Goal: Check status: Check status

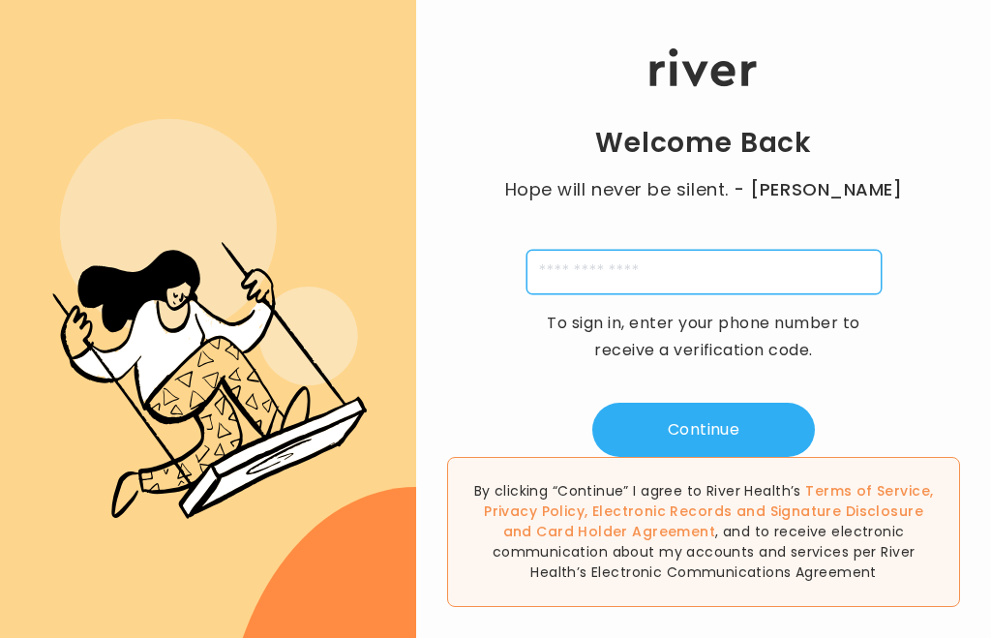
click at [727, 294] on input "tel" at bounding box center [703, 272] width 355 height 45
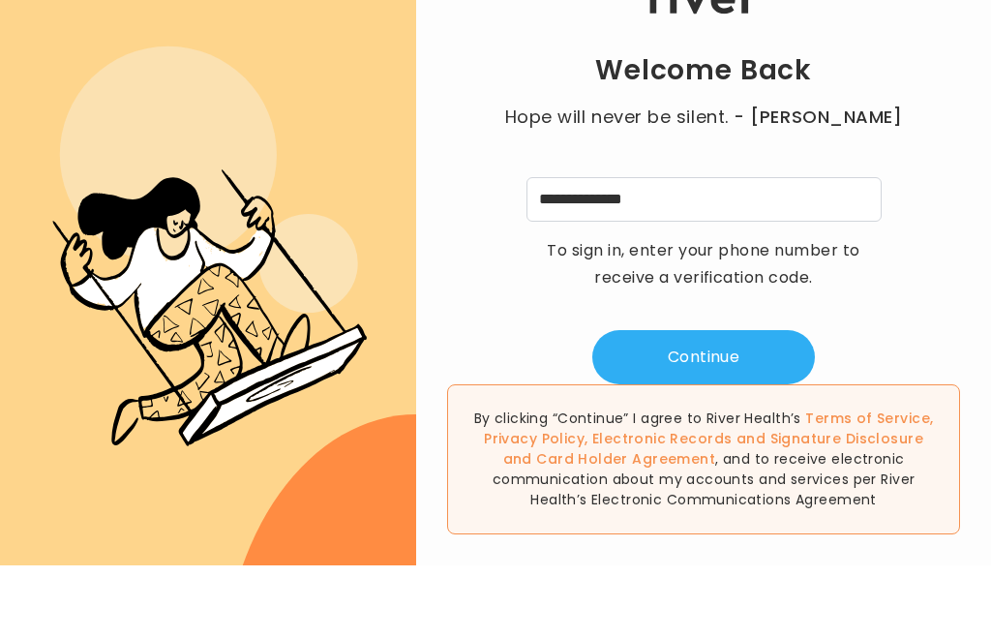
scroll to position [65, 0]
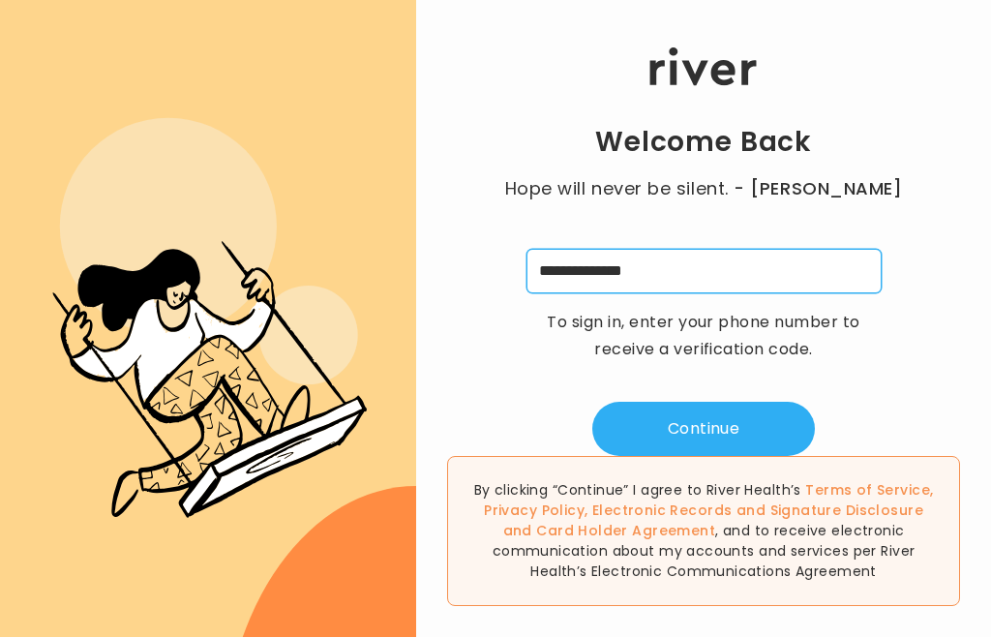
type input "**********"
click at [749, 402] on button "Continue" at bounding box center [703, 429] width 223 height 54
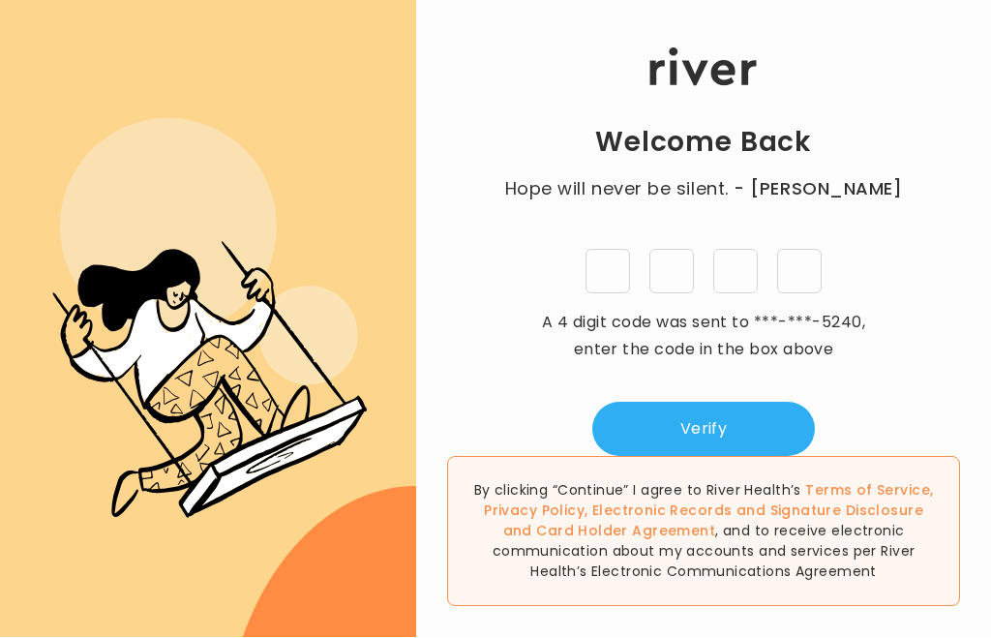
click at [609, 250] on input "tel" at bounding box center [607, 272] width 45 height 45
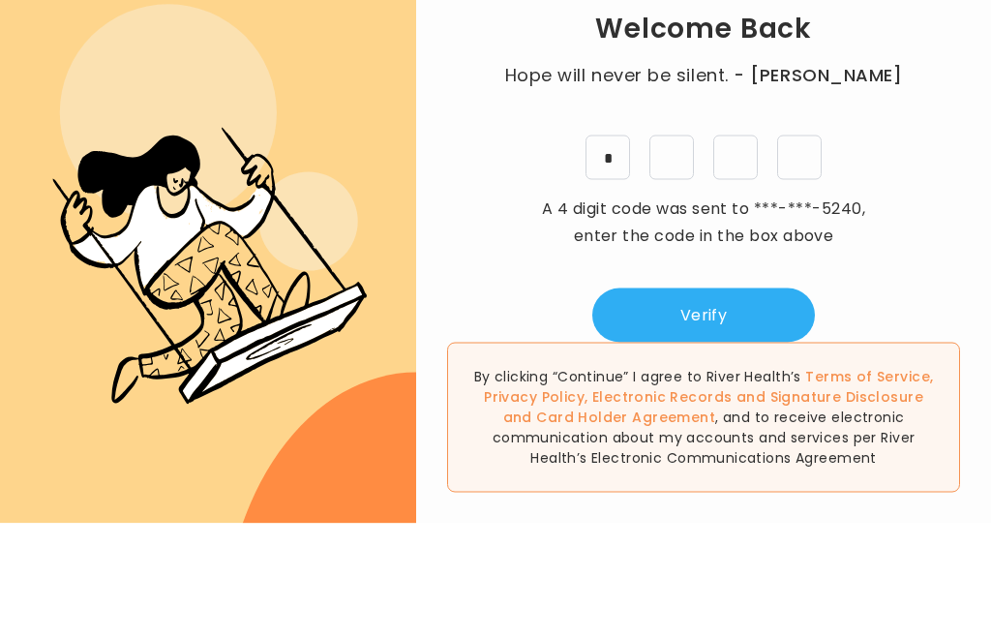
type input "*"
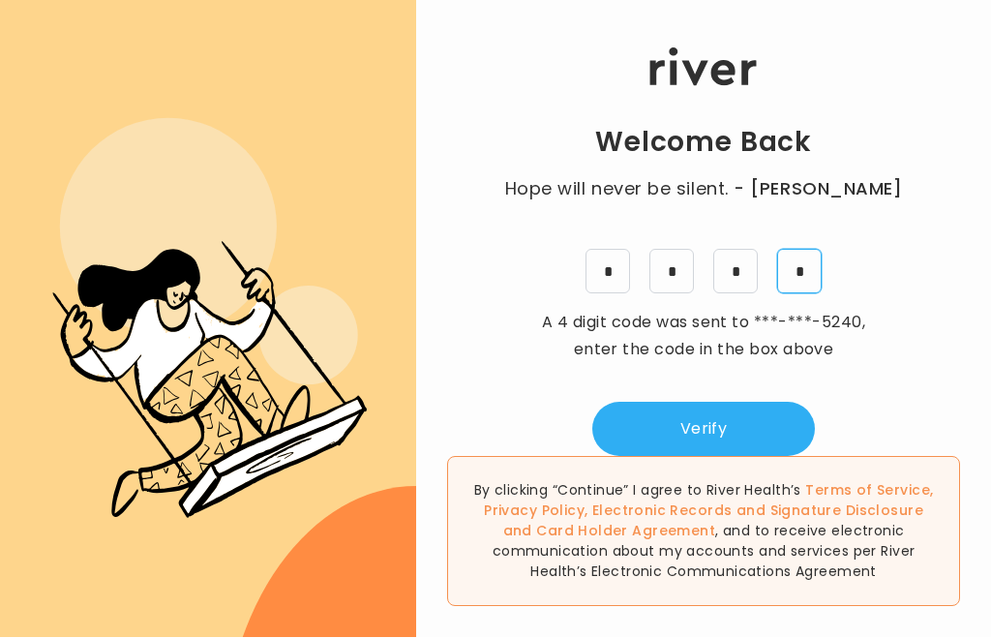
type input "*"
click at [748, 402] on button "Verify" at bounding box center [703, 429] width 223 height 54
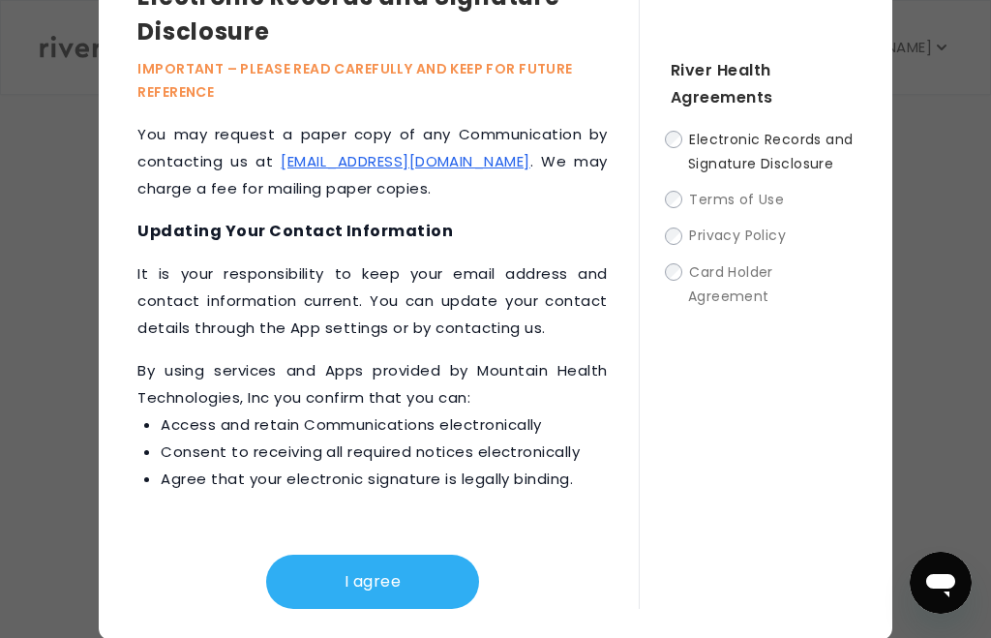
scroll to position [58, 0]
click at [381, 585] on button "I agree" at bounding box center [372, 582] width 213 height 54
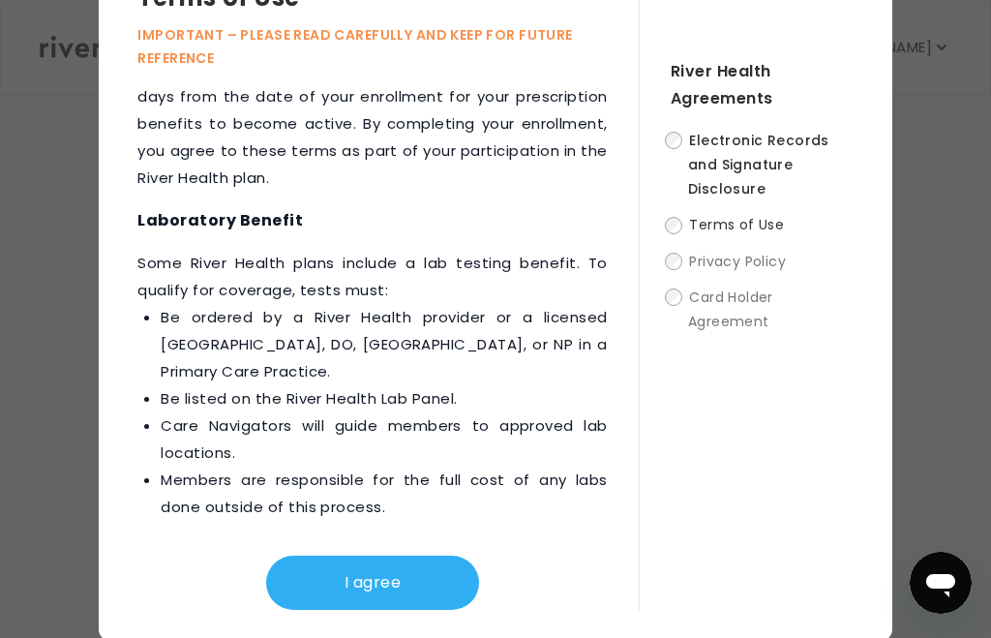
scroll to position [3949, 0]
click at [394, 586] on button "I agree" at bounding box center [372, 582] width 213 height 54
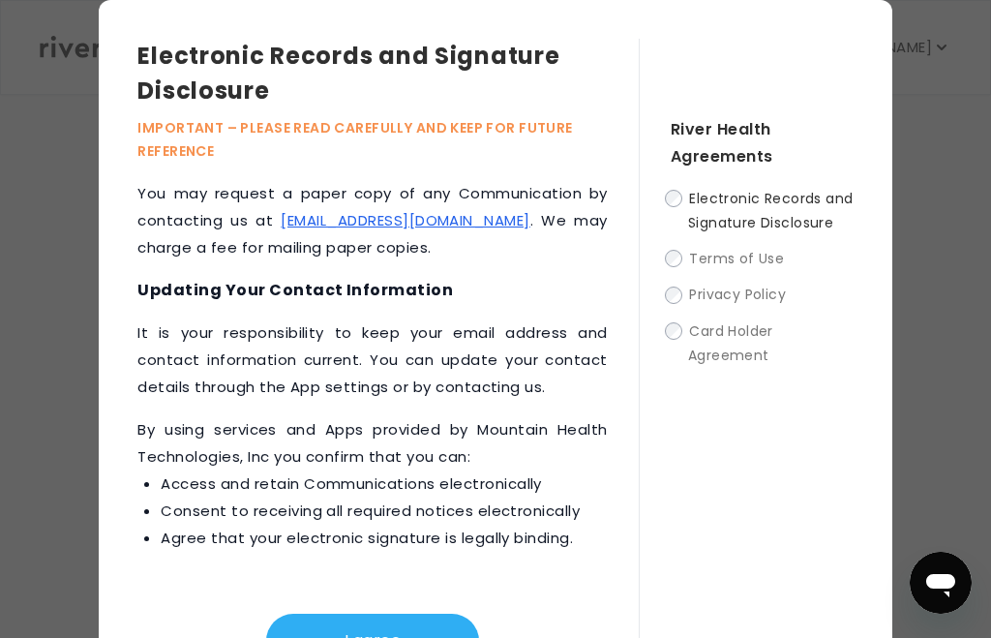
scroll to position [1256, 0]
click at [401, 626] on button "I agree" at bounding box center [372, 640] width 213 height 54
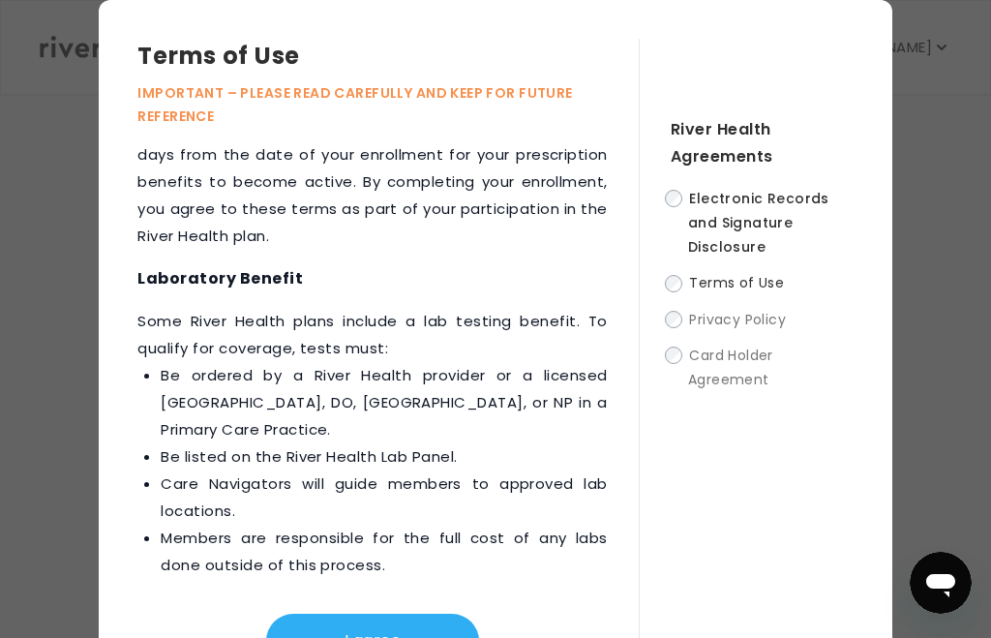
scroll to position [3949, 0]
click at [411, 626] on button "I agree" at bounding box center [372, 640] width 213 height 54
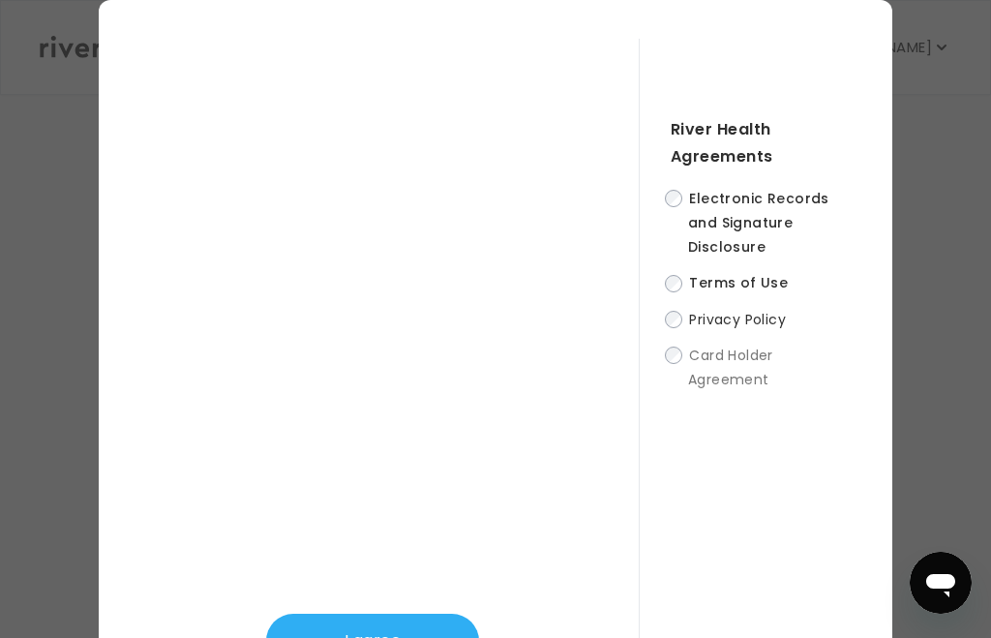
click at [724, 26] on div "I agree River Health Agreements Electronic Records and Signature Disclosure Ter…" at bounding box center [495, 349] width 792 height 698
click at [424, 622] on button "I agree" at bounding box center [372, 640] width 213 height 54
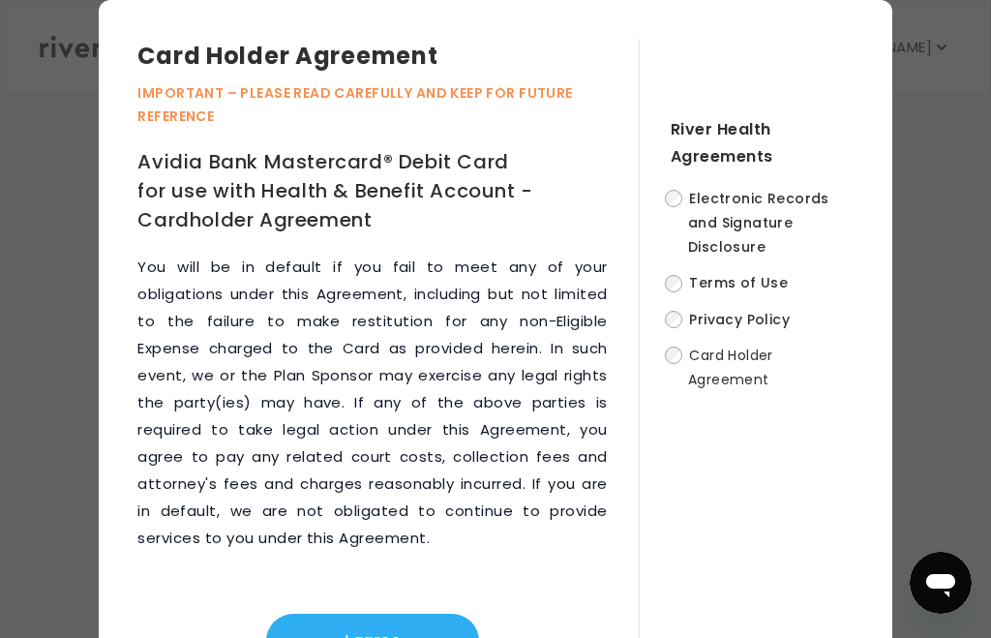
scroll to position [14125, 0]
click at [402, 626] on button "I agree" at bounding box center [372, 640] width 213 height 54
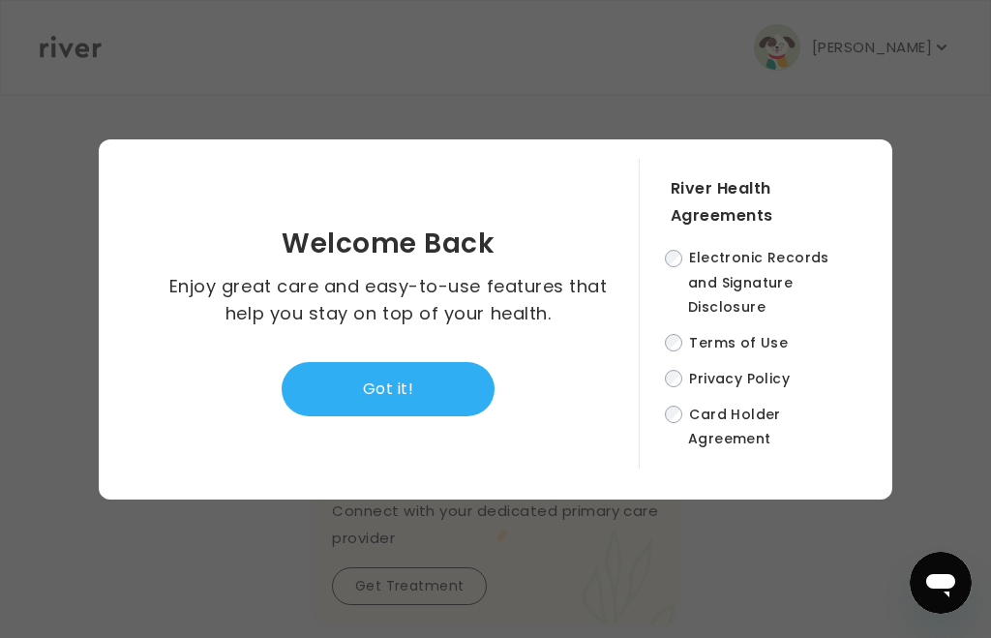
click at [431, 416] on button "Got it!" at bounding box center [388, 389] width 213 height 54
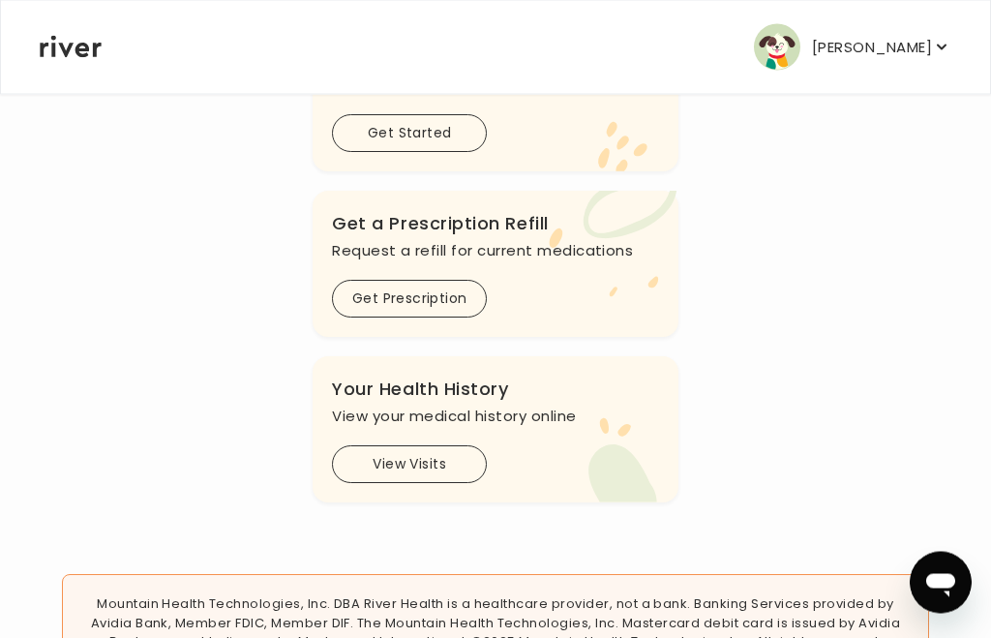
scroll to position [0, 0]
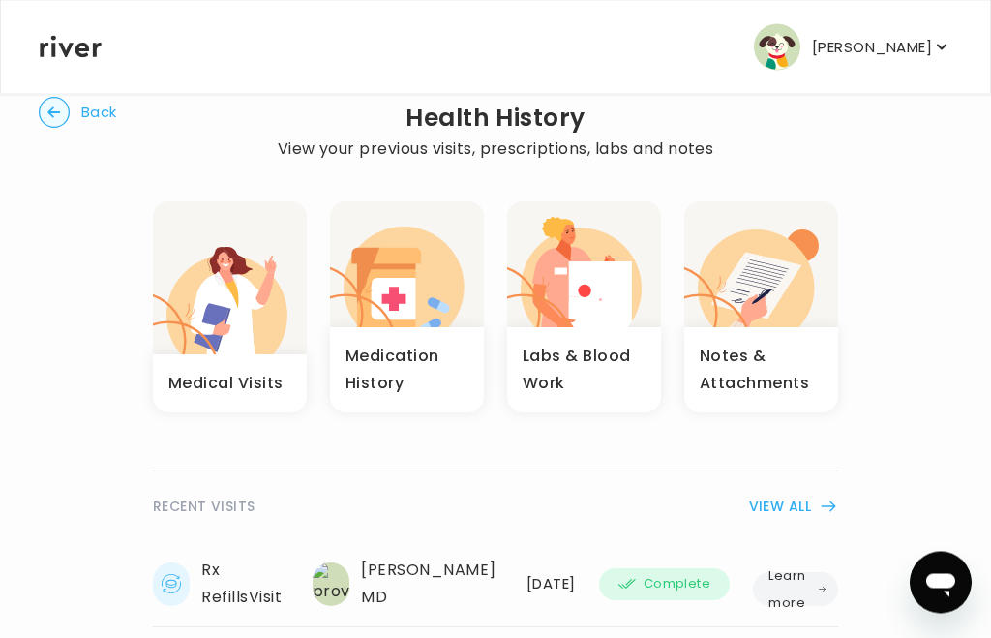
scroll to position [42, 0]
click at [246, 320] on icon "button" at bounding box center [227, 326] width 60 height 102
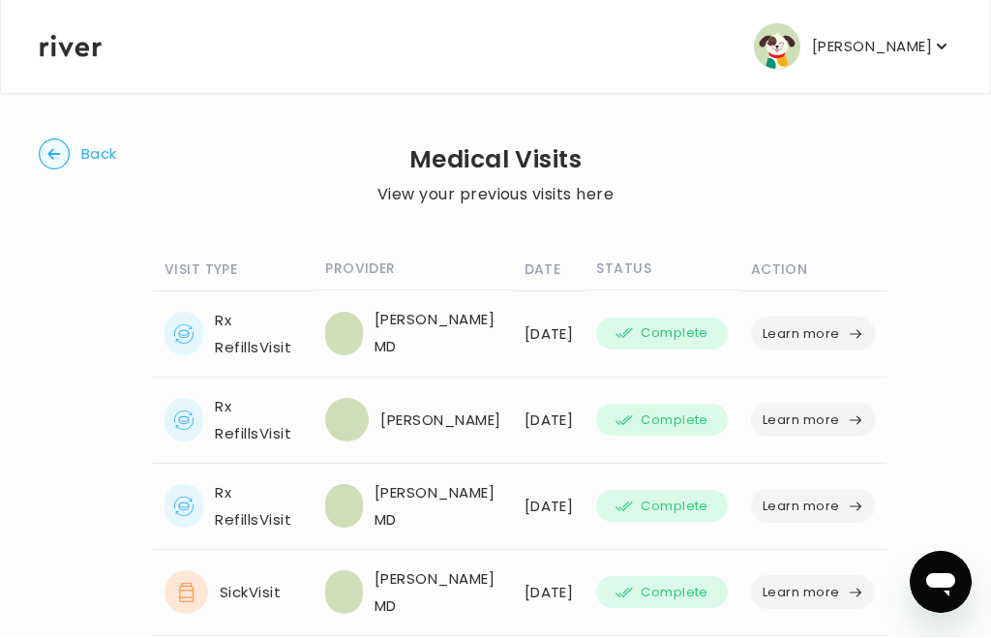
scroll to position [1, 0]
click at [808, 350] on button "Learn more" at bounding box center [813, 333] width 124 height 34
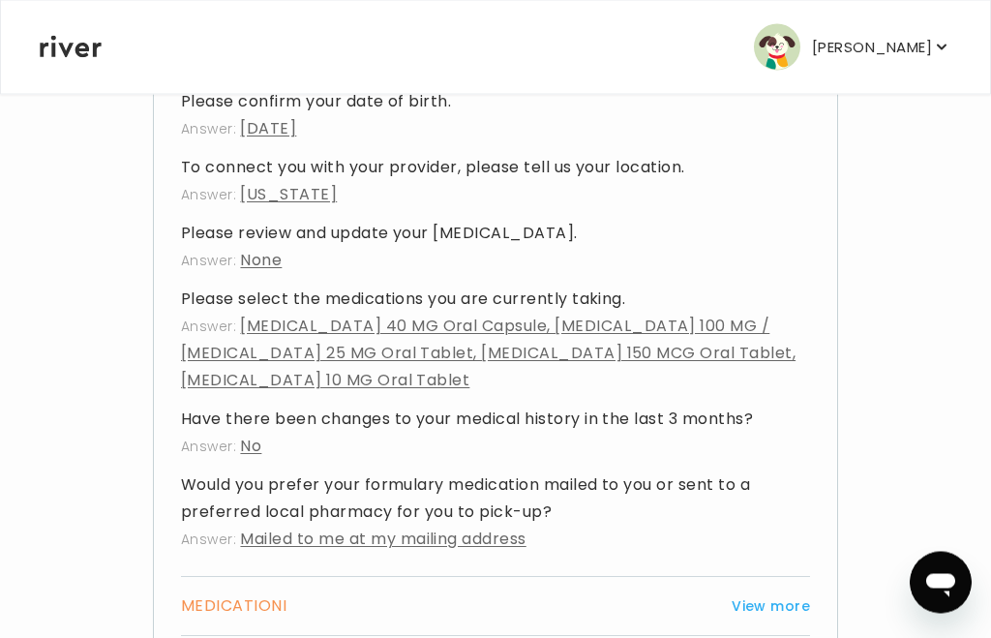
scroll to position [845, 0]
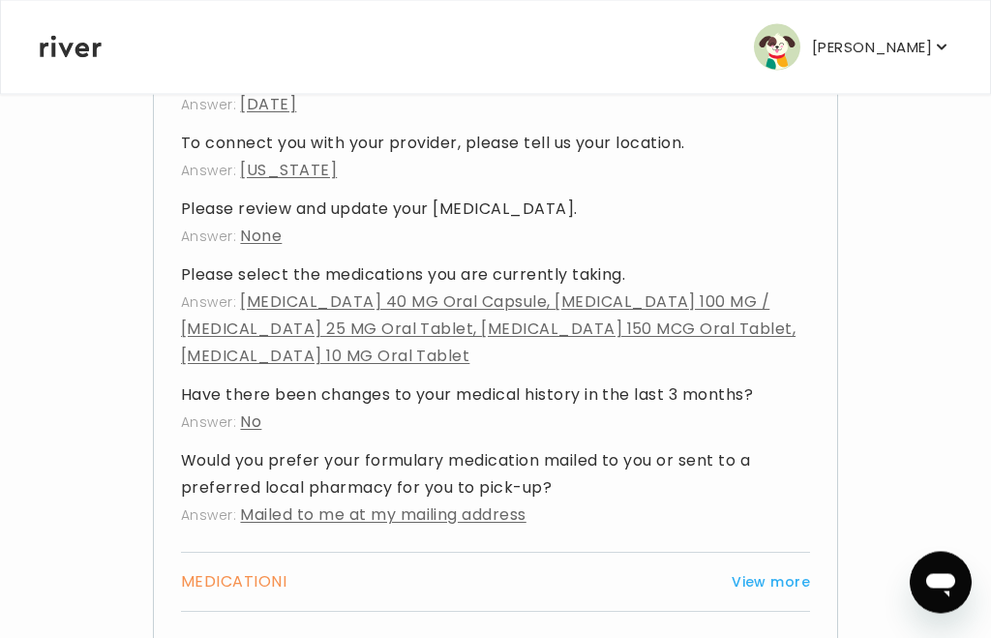
click at [807, 587] on button "View more" at bounding box center [770, 582] width 78 height 23
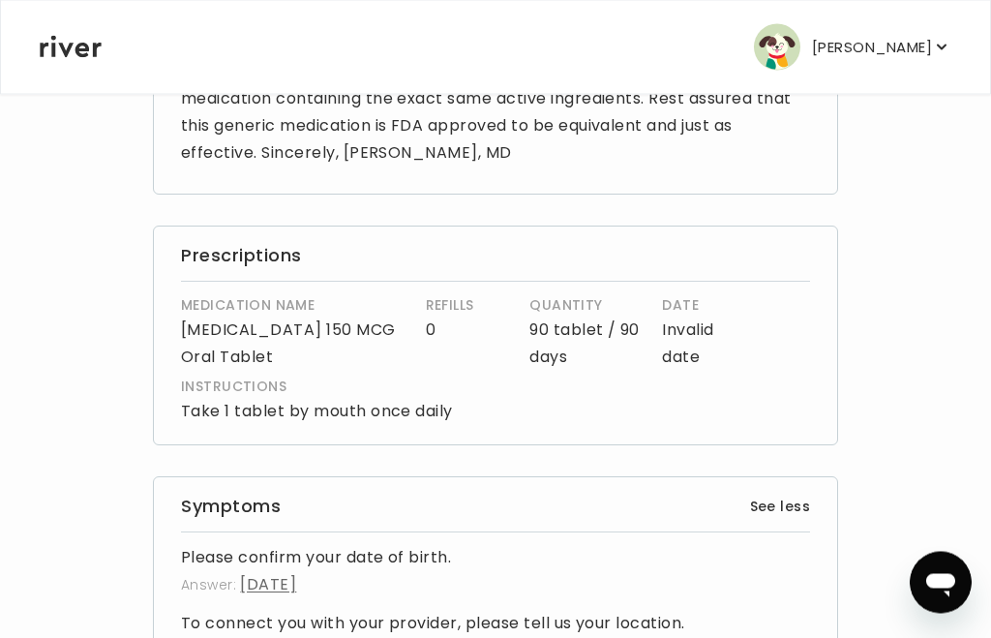
scroll to position [0, 0]
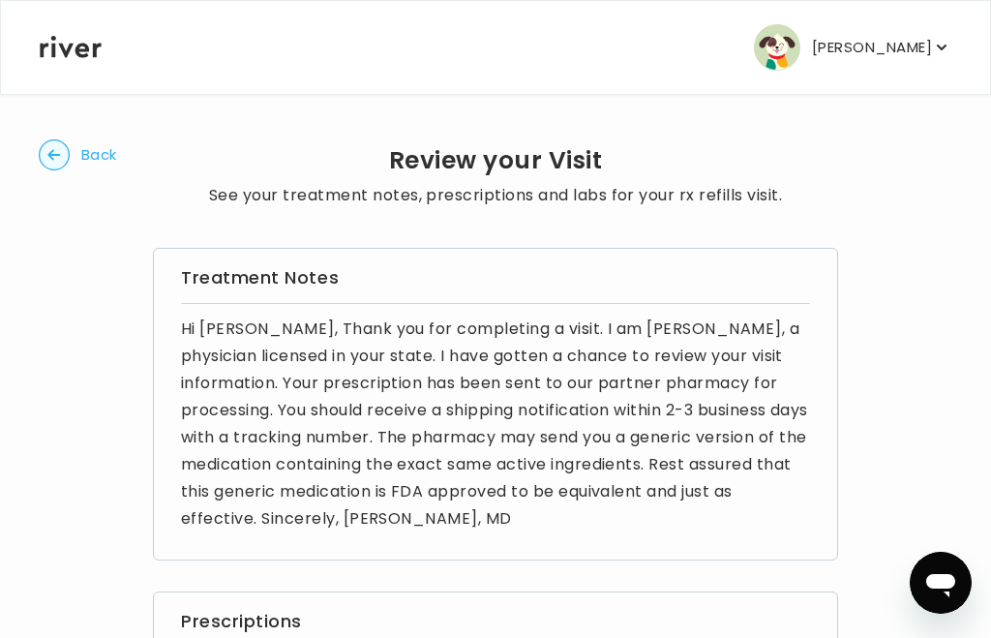
click at [53, 149] on circle "button" at bounding box center [55, 155] width 30 height 30
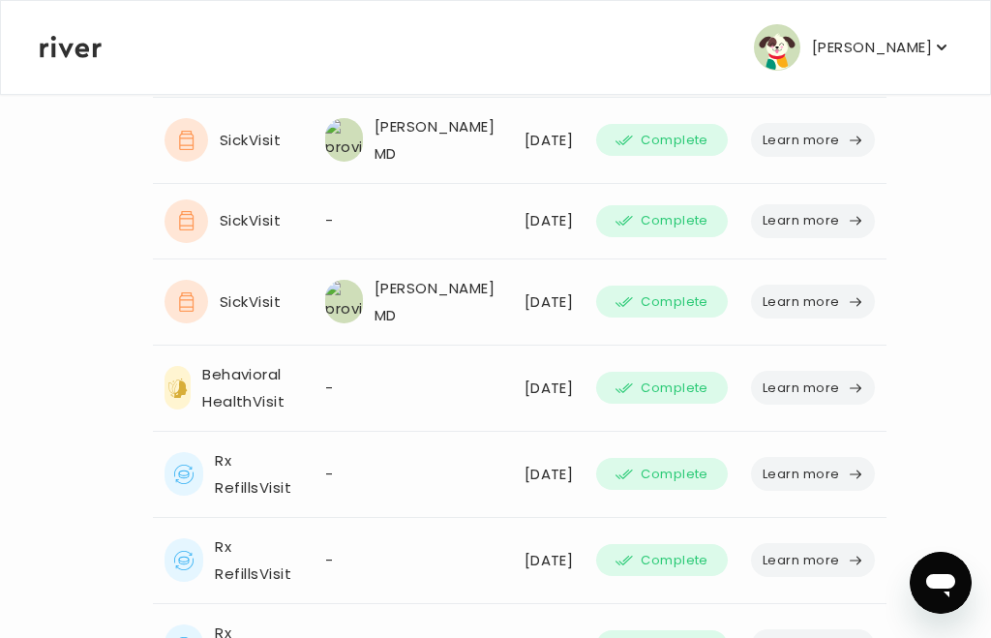
scroll to position [1207, 0]
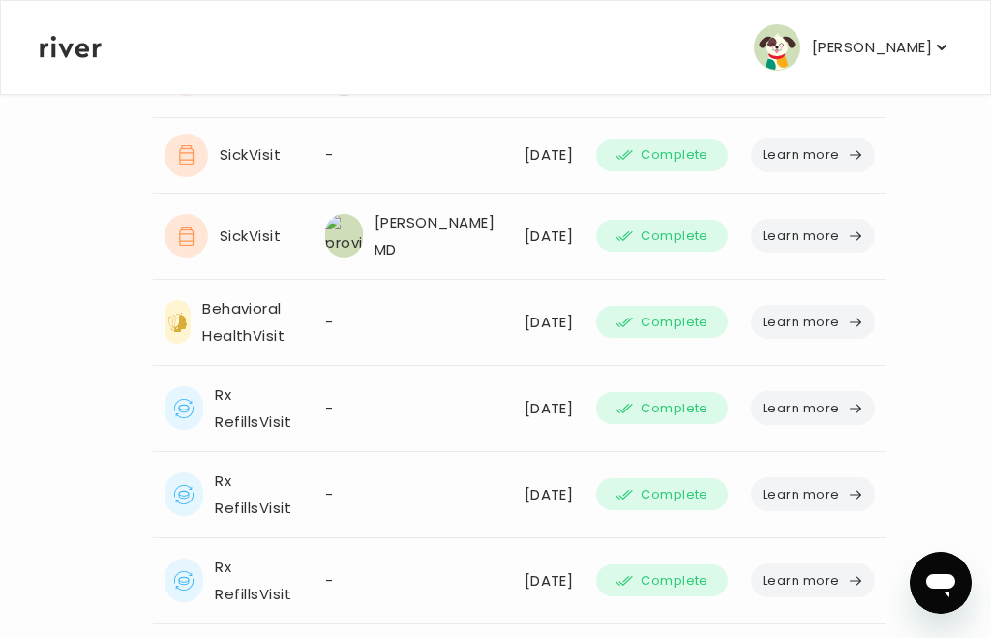
click at [524, 336] on div "01/24/2024" at bounding box center [548, 322] width 49 height 27
click at [797, 339] on button "Learn more" at bounding box center [813, 322] width 124 height 34
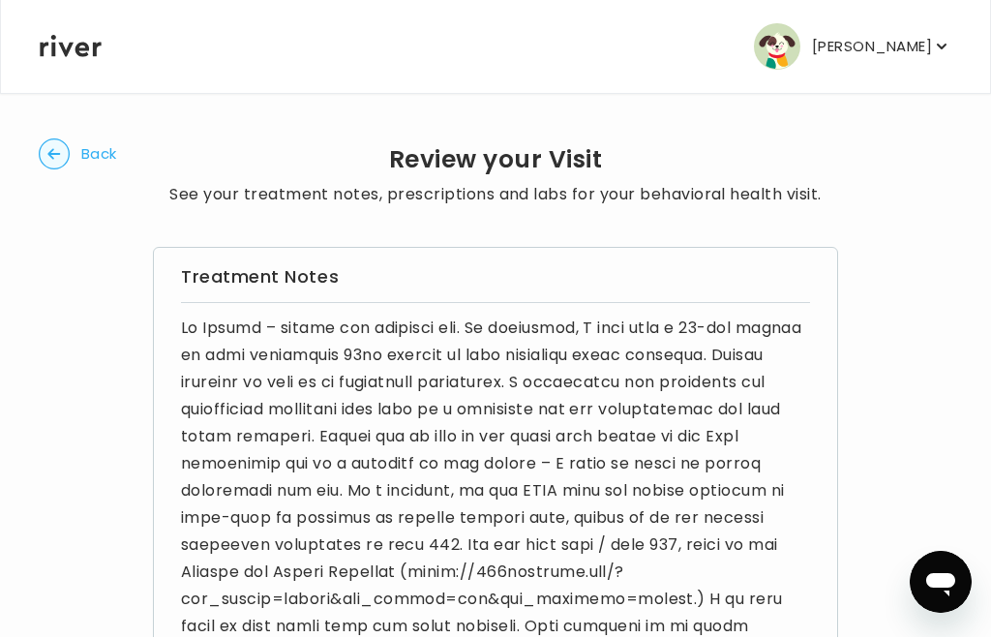
scroll to position [1, 0]
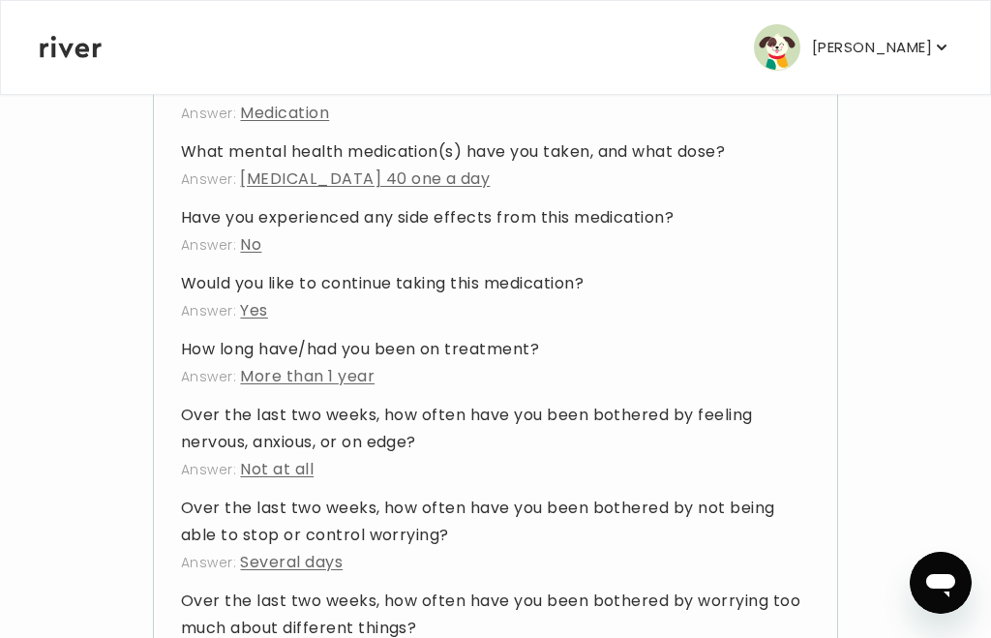
scroll to position [2052, 0]
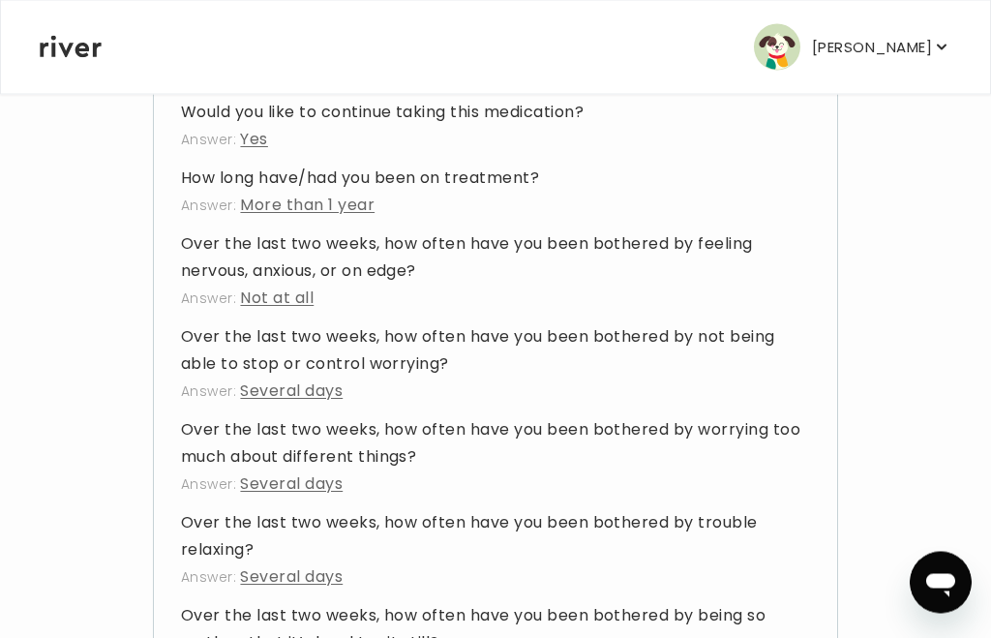
click at [278, 26] on div "Sandie Lewis Profile Add Family Activate Card Reimbursement Terms of Service Pr…" at bounding box center [495, 47] width 911 height 93
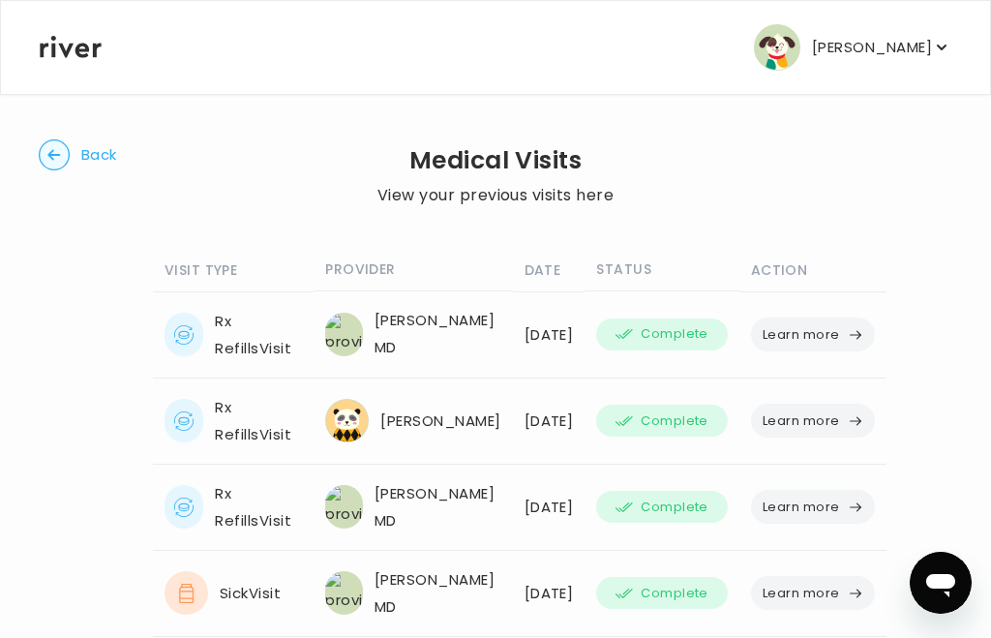
click at [47, 153] on circle "button" at bounding box center [55, 155] width 30 height 30
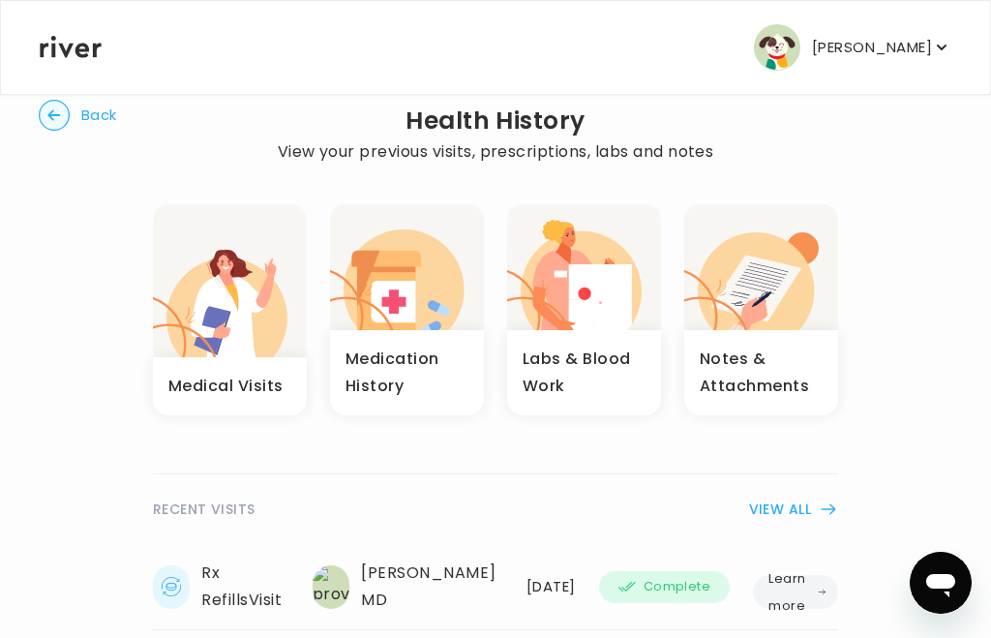
click at [771, 347] on h3 "Notes & Attachments" at bounding box center [760, 372] width 123 height 54
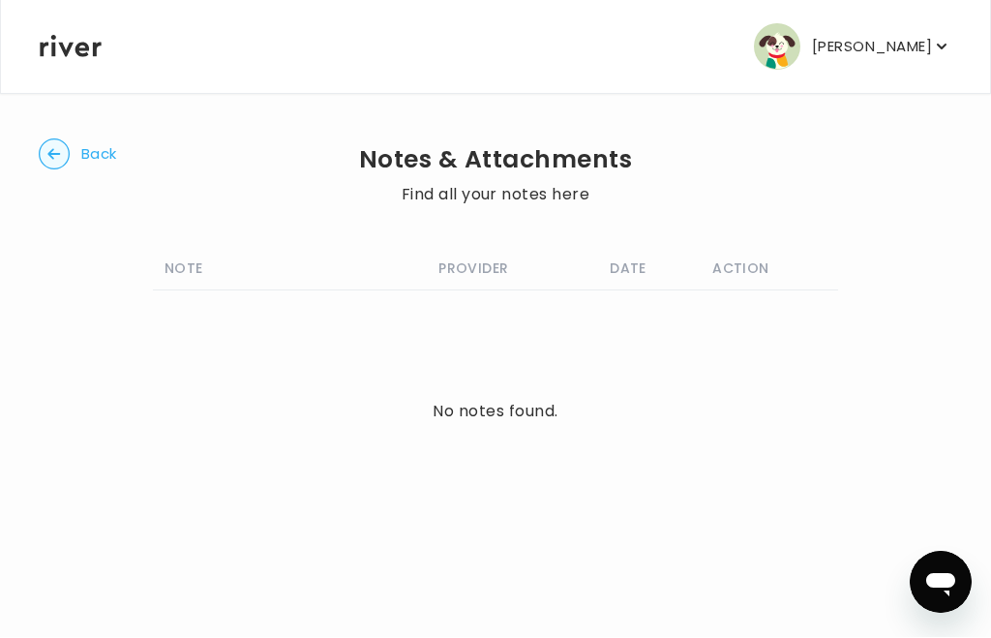
click at [52, 143] on circle "button" at bounding box center [55, 155] width 30 height 30
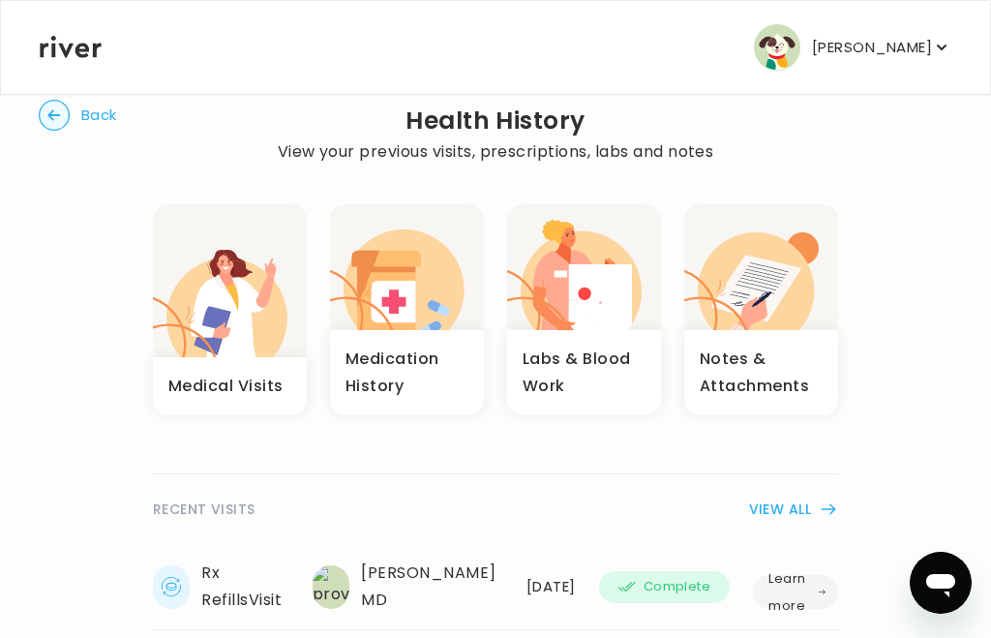
click at [583, 327] on icon "button" at bounding box center [545, 294] width 77 height 71
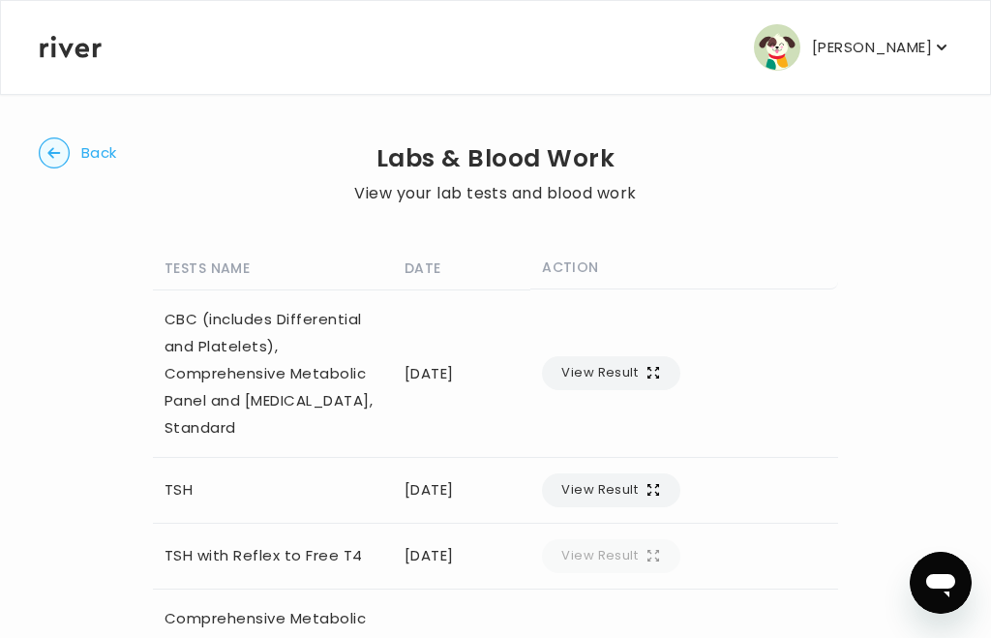
scroll to position [55, 0]
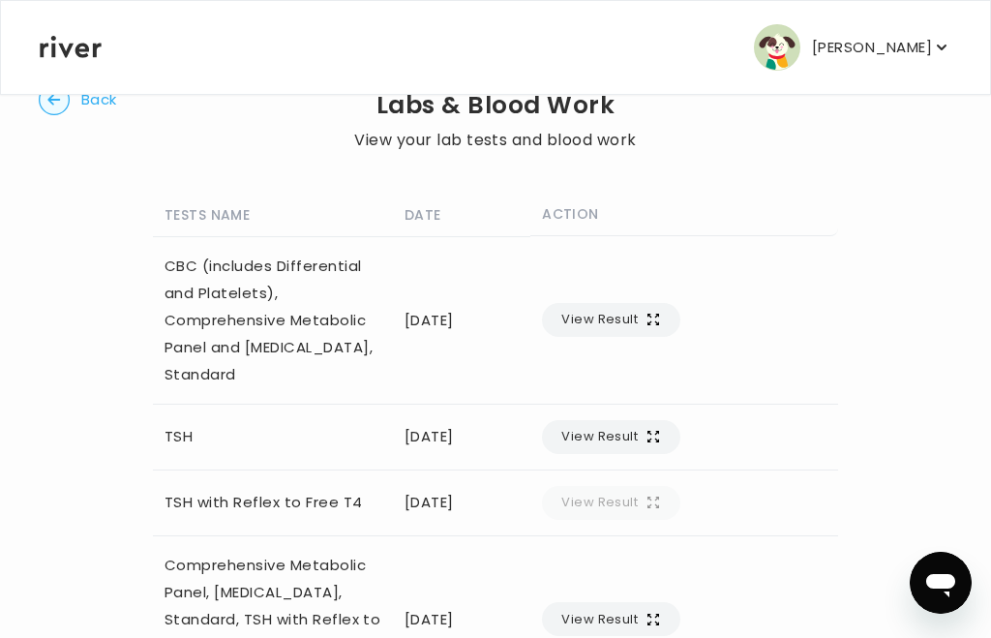
click at [661, 443] on icon "button" at bounding box center [652, 436] width 15 height 15
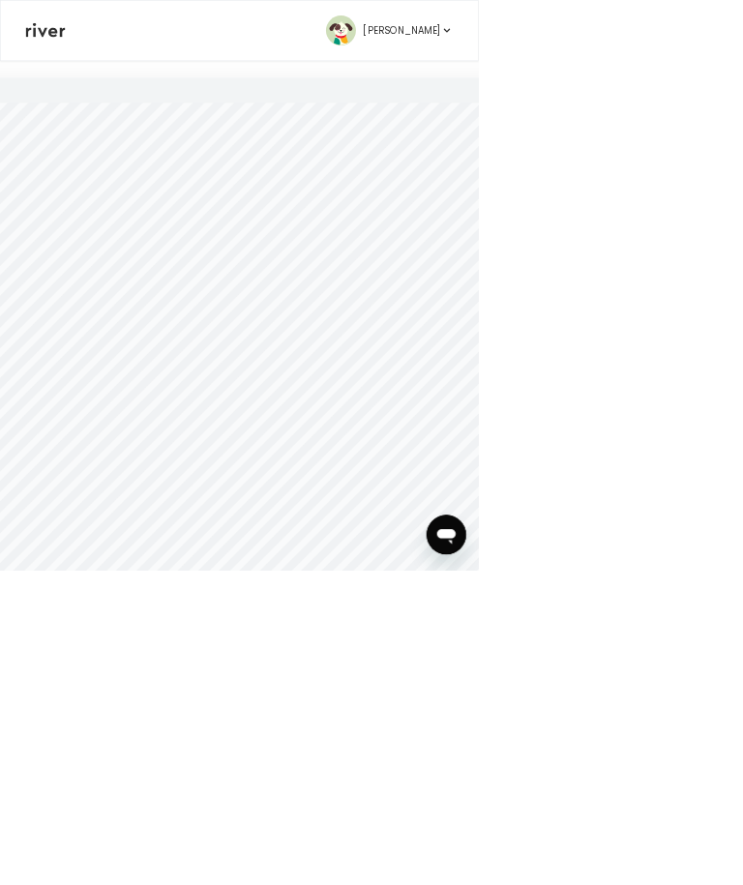
scroll to position [127, 0]
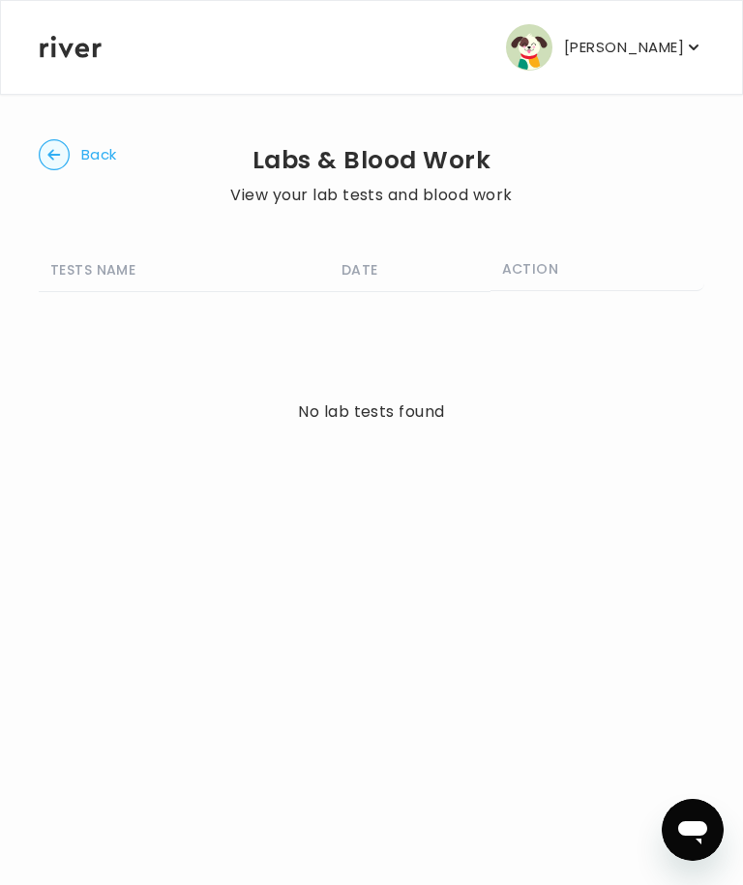
click at [63, 163] on circle "button" at bounding box center [55, 155] width 30 height 30
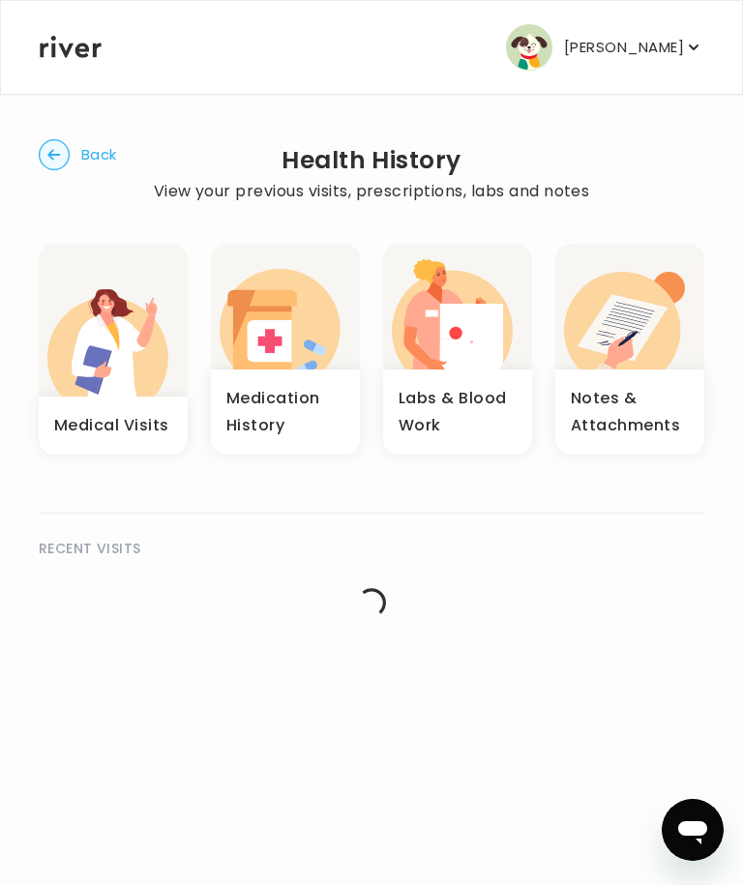
click at [447, 416] on h3 "Labs & Blood Work" at bounding box center [458, 412] width 118 height 54
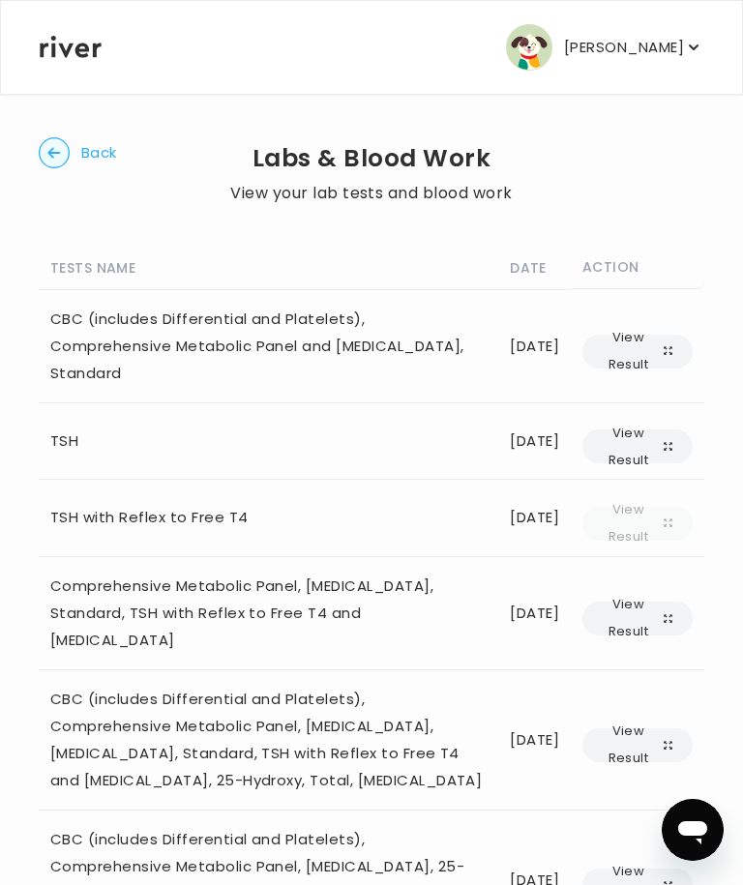
scroll to position [57, 0]
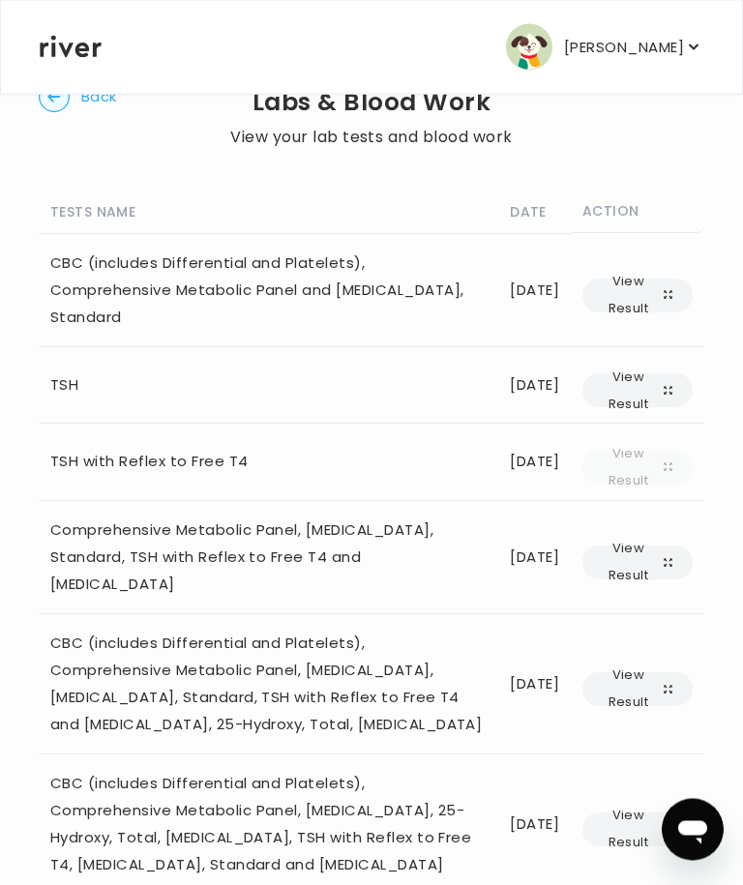
click at [664, 637] on button "View Result" at bounding box center [637, 690] width 110 height 34
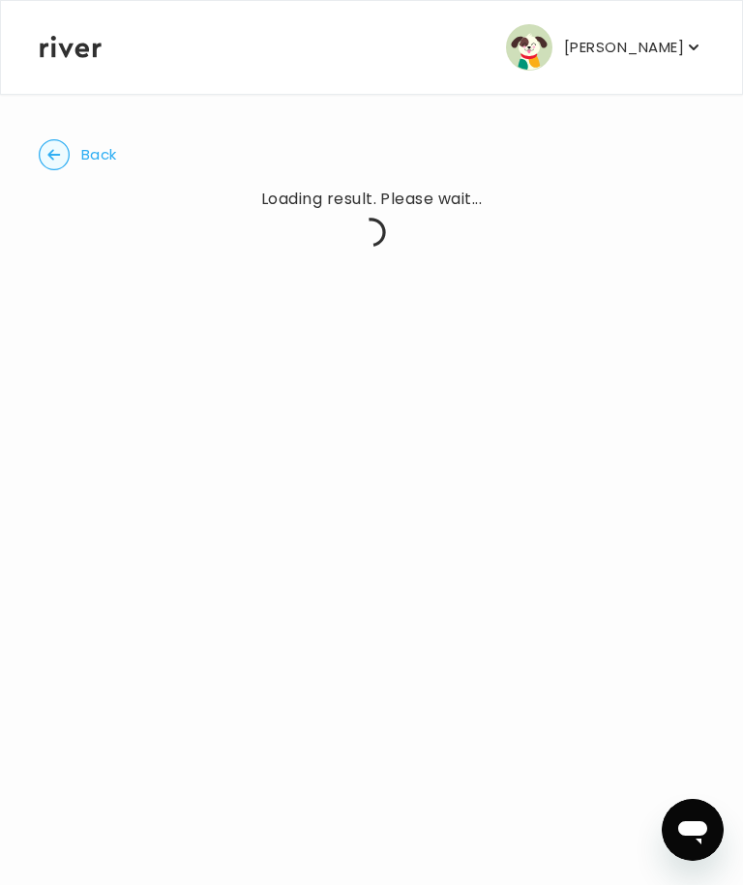
click at [687, 55] on icon "button" at bounding box center [693, 47] width 19 height 19
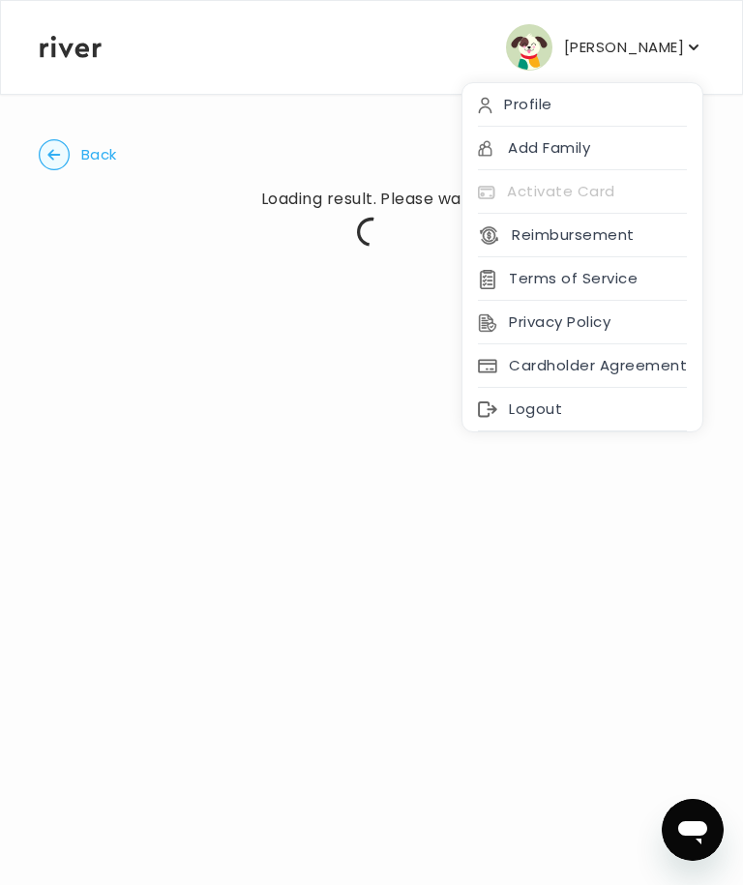
click at [550, 413] on div "Logout" at bounding box center [582, 410] width 240 height 44
